Goal: Task Accomplishment & Management: Use online tool/utility

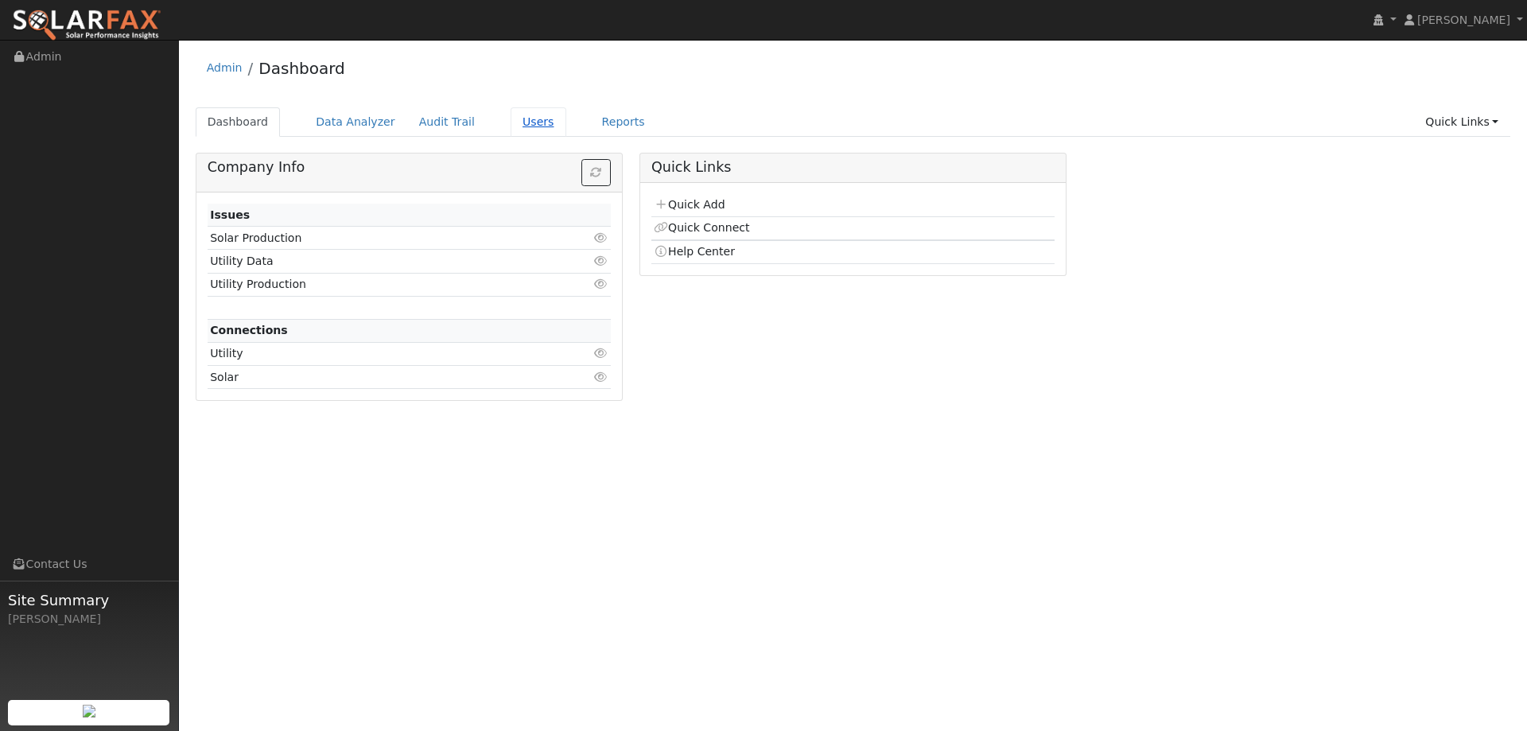
click at [523, 122] on link "Users" at bounding box center [539, 121] width 56 height 29
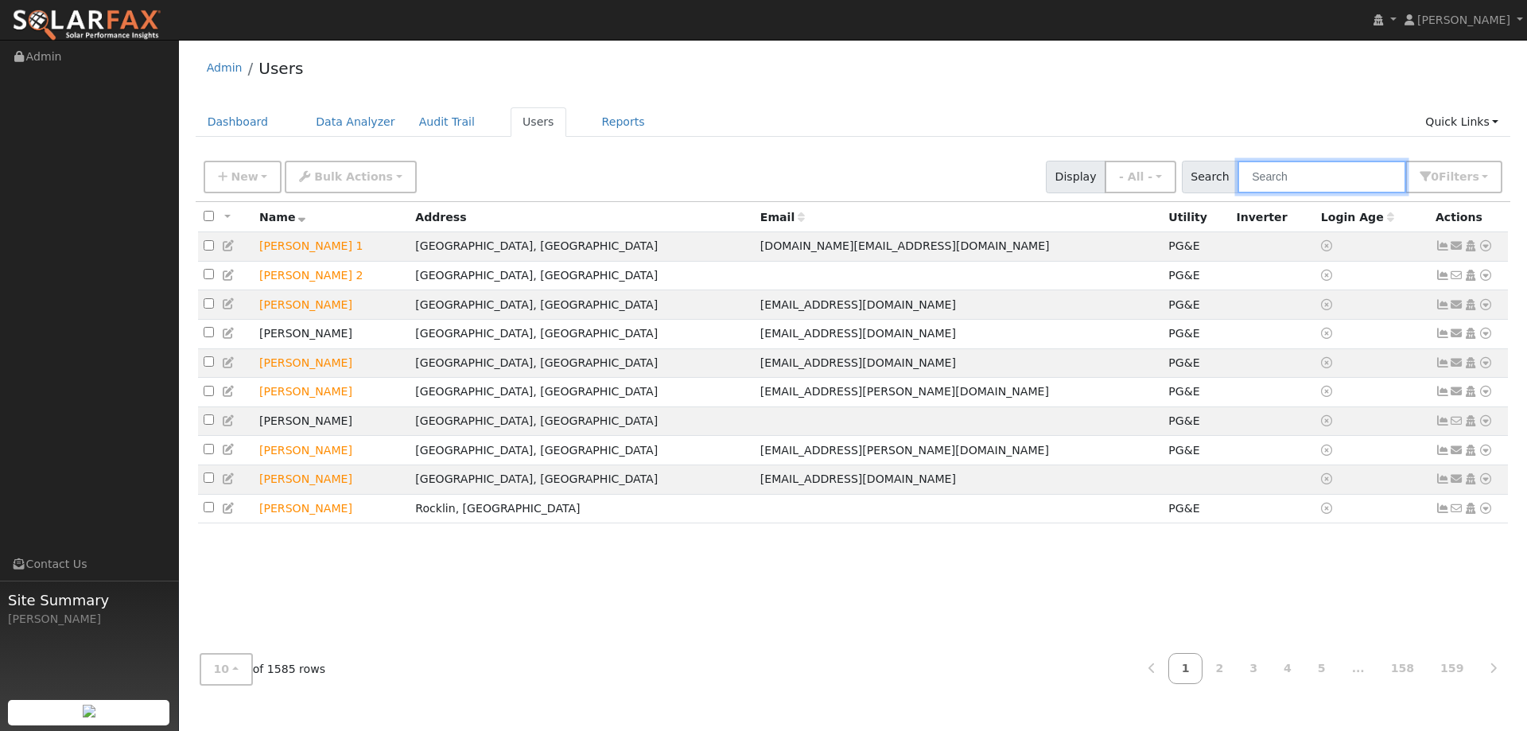
click at [1336, 179] on input "text" at bounding box center [1322, 177] width 169 height 33
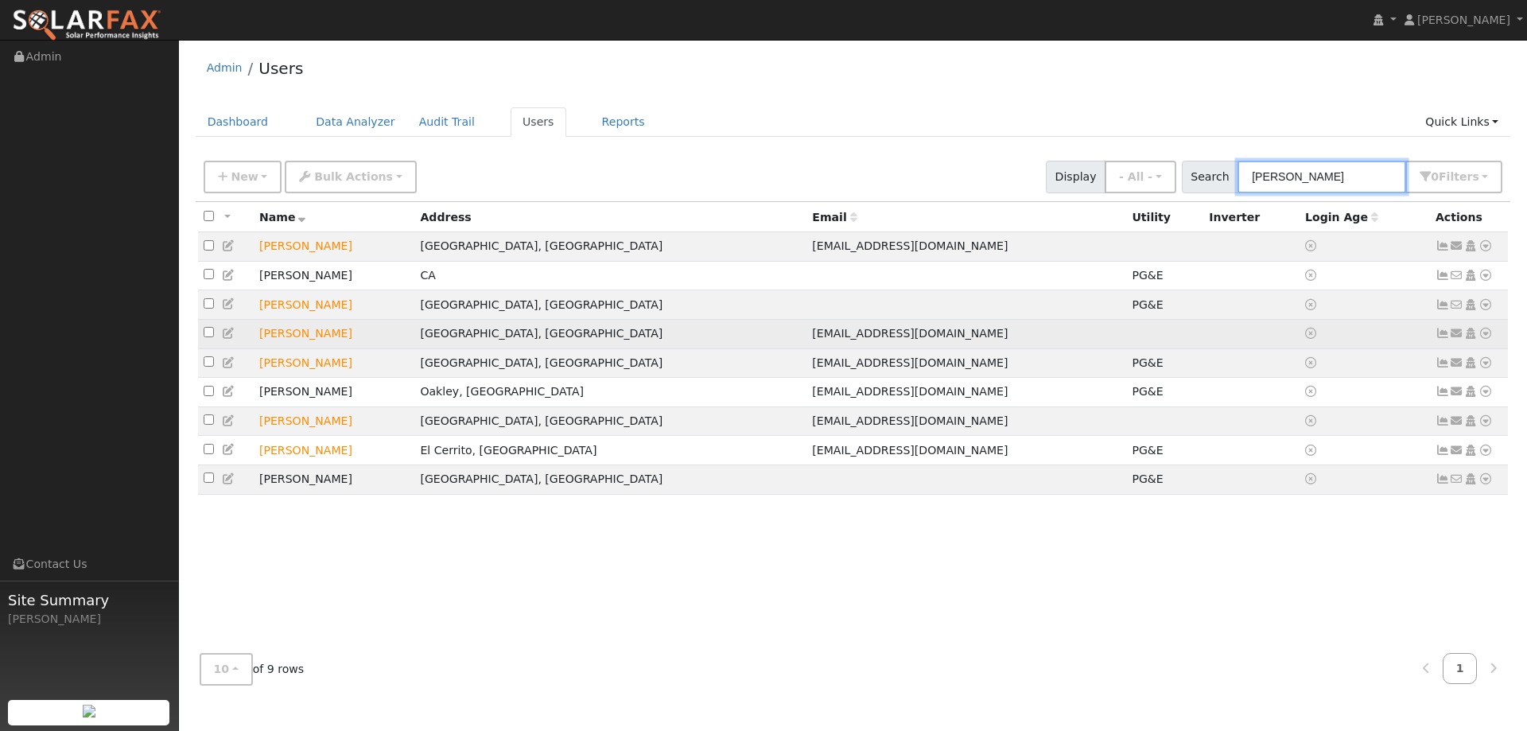
type input "[PERSON_NAME]"
click at [1483, 335] on icon at bounding box center [1486, 333] width 14 height 11
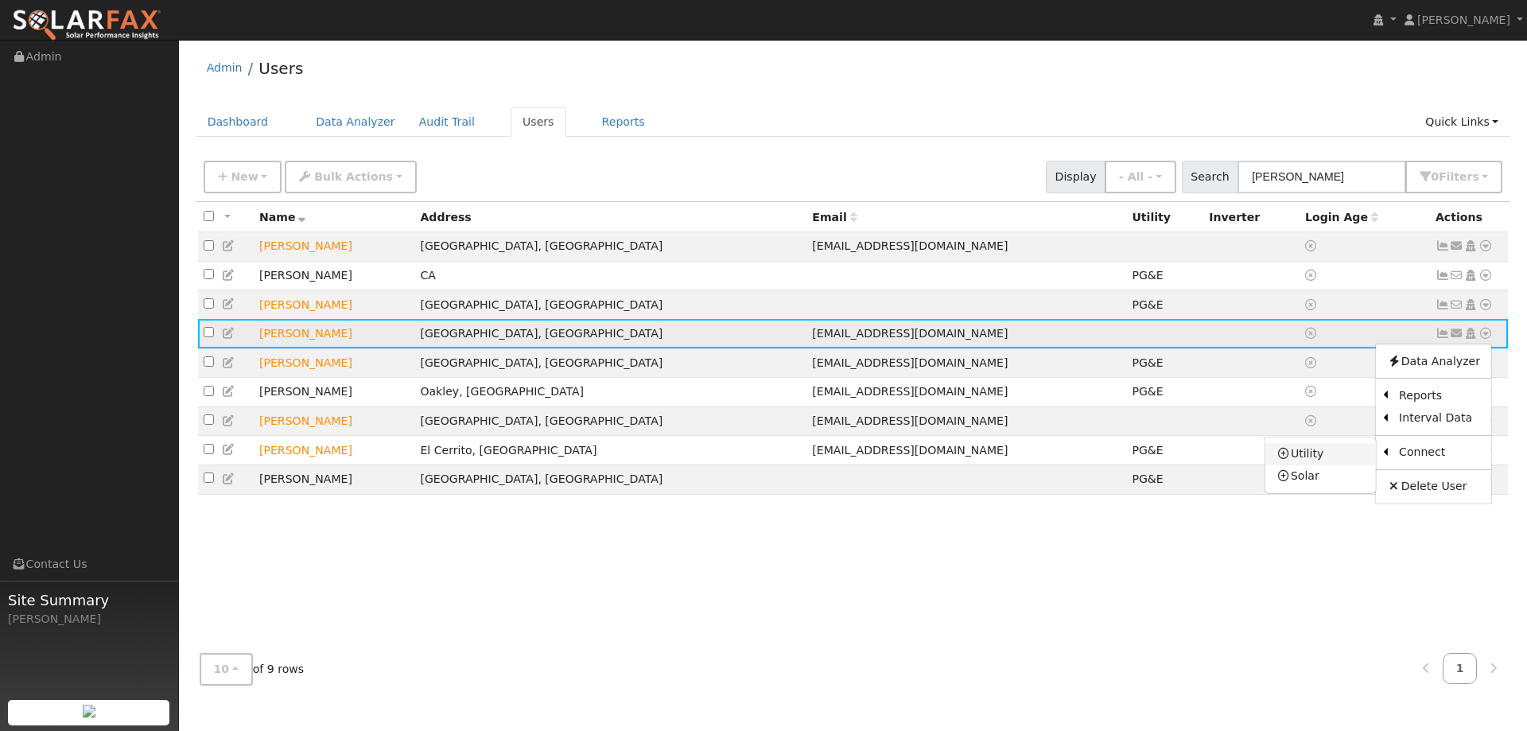
click at [1332, 461] on link "Utility" at bounding box center [1321, 454] width 111 height 22
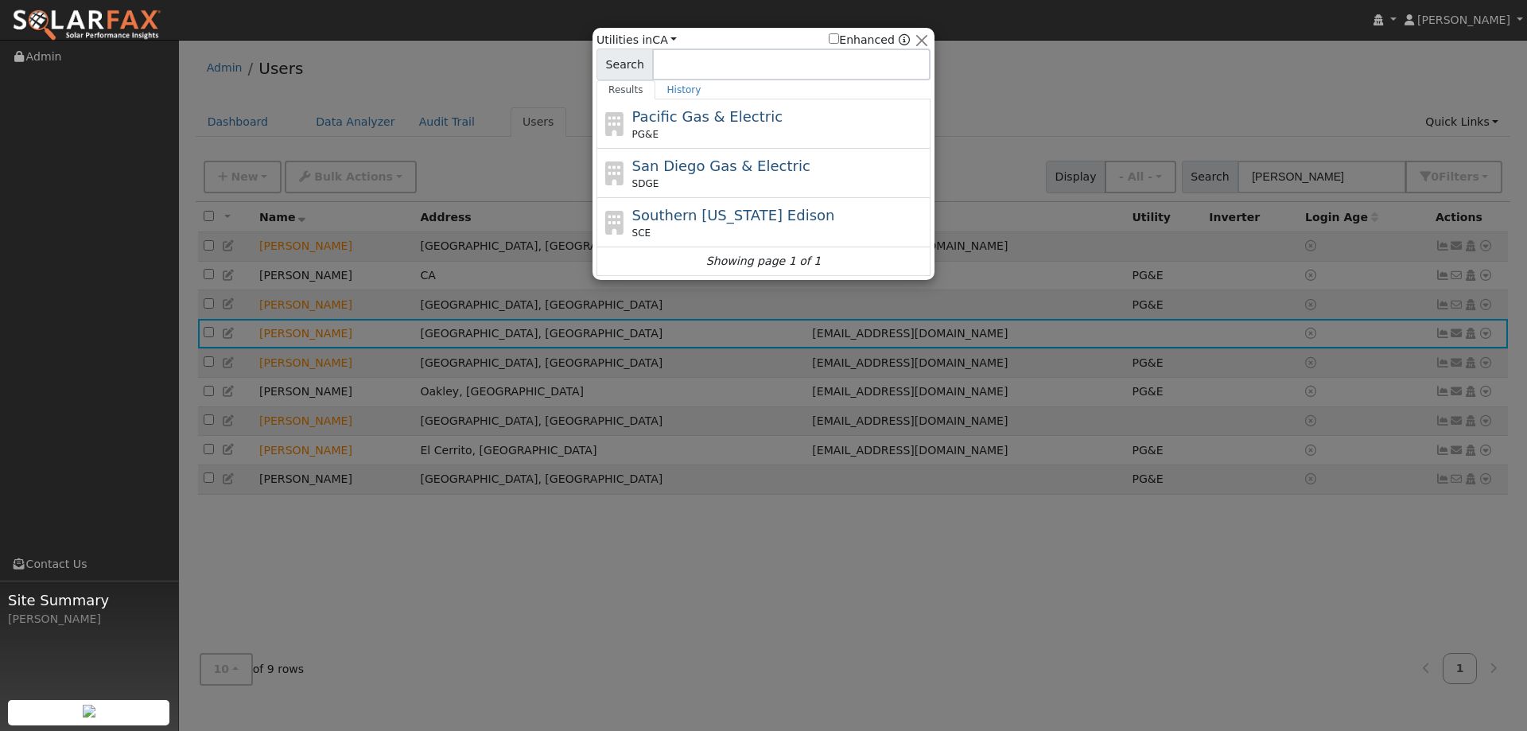
click at [816, 122] on div "Pacific Gas & Electric PG&E" at bounding box center [779, 124] width 295 height 36
